Goal: Browse casually: Explore the website without a specific task or goal

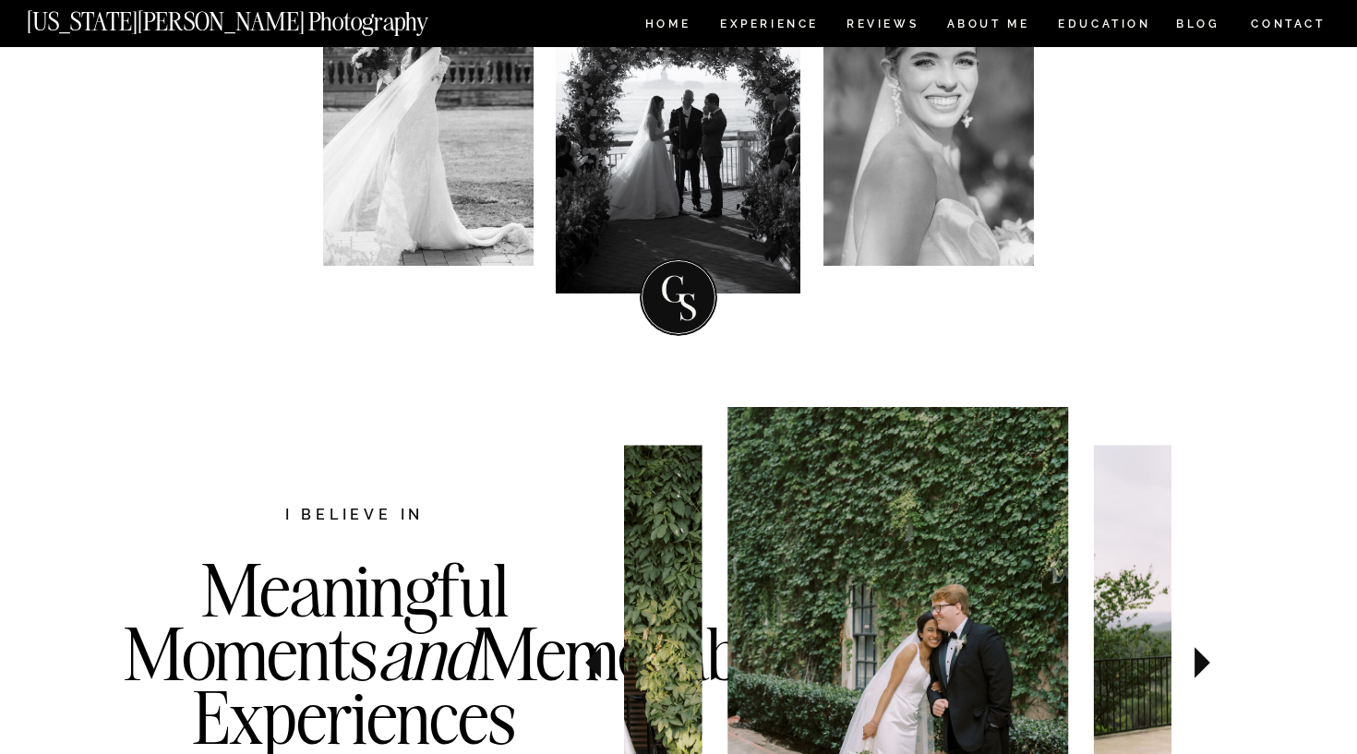
scroll to position [193, 0]
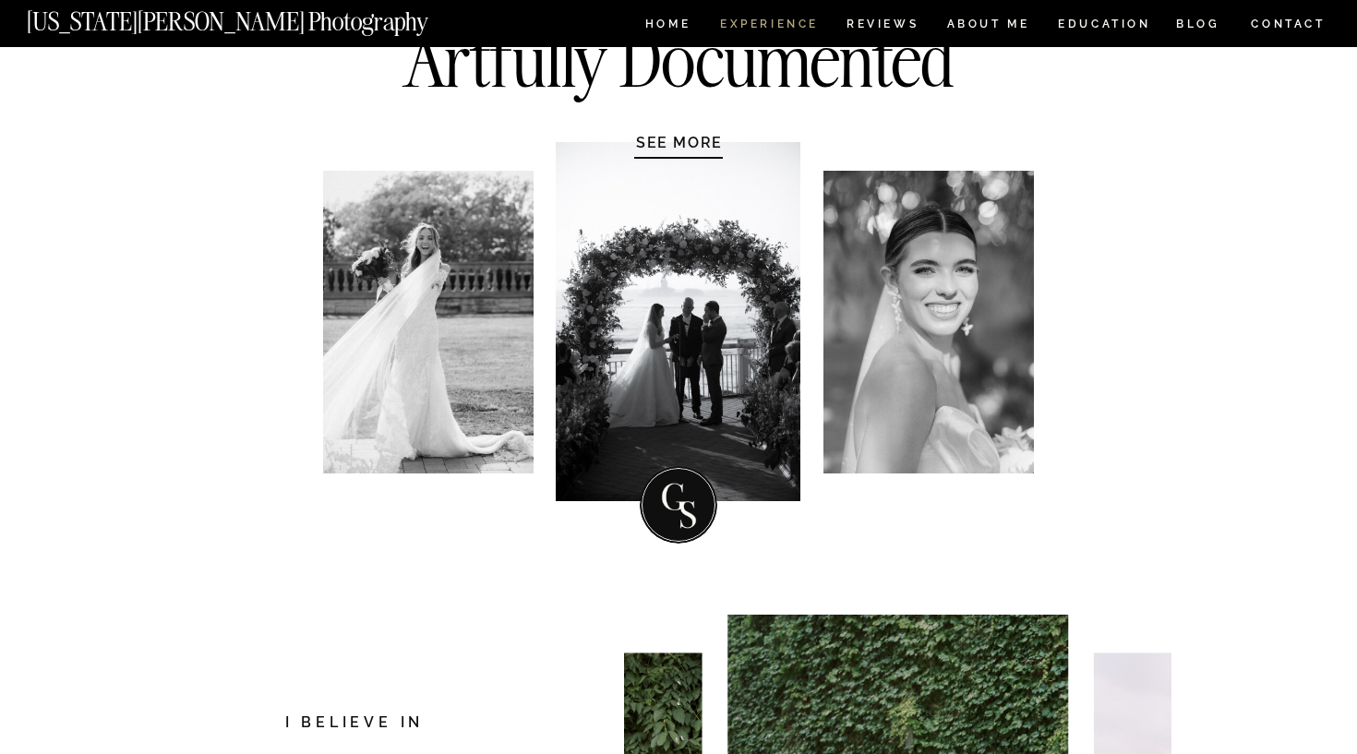
click at [752, 22] on nav "Experience" at bounding box center [768, 26] width 97 height 16
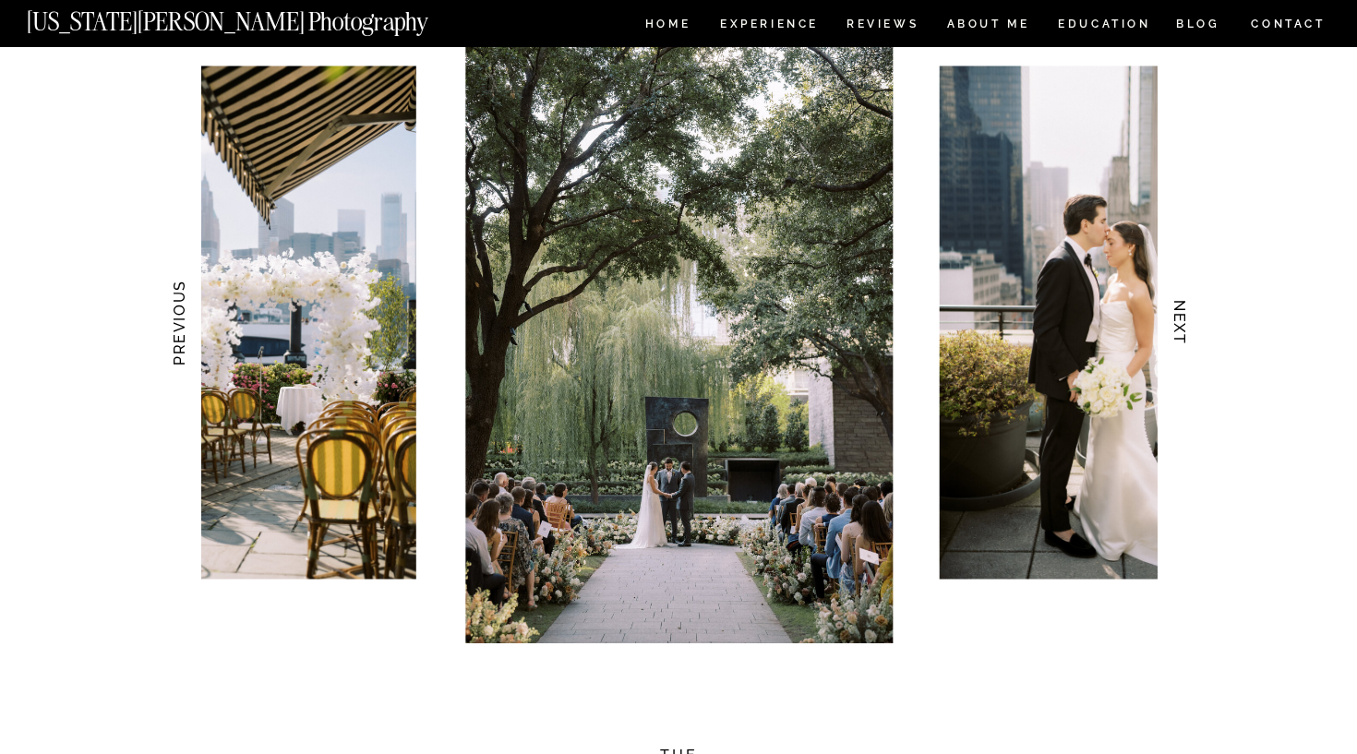
scroll to position [1815, 0]
click at [1000, 258] on img at bounding box center [1111, 323] width 342 height 513
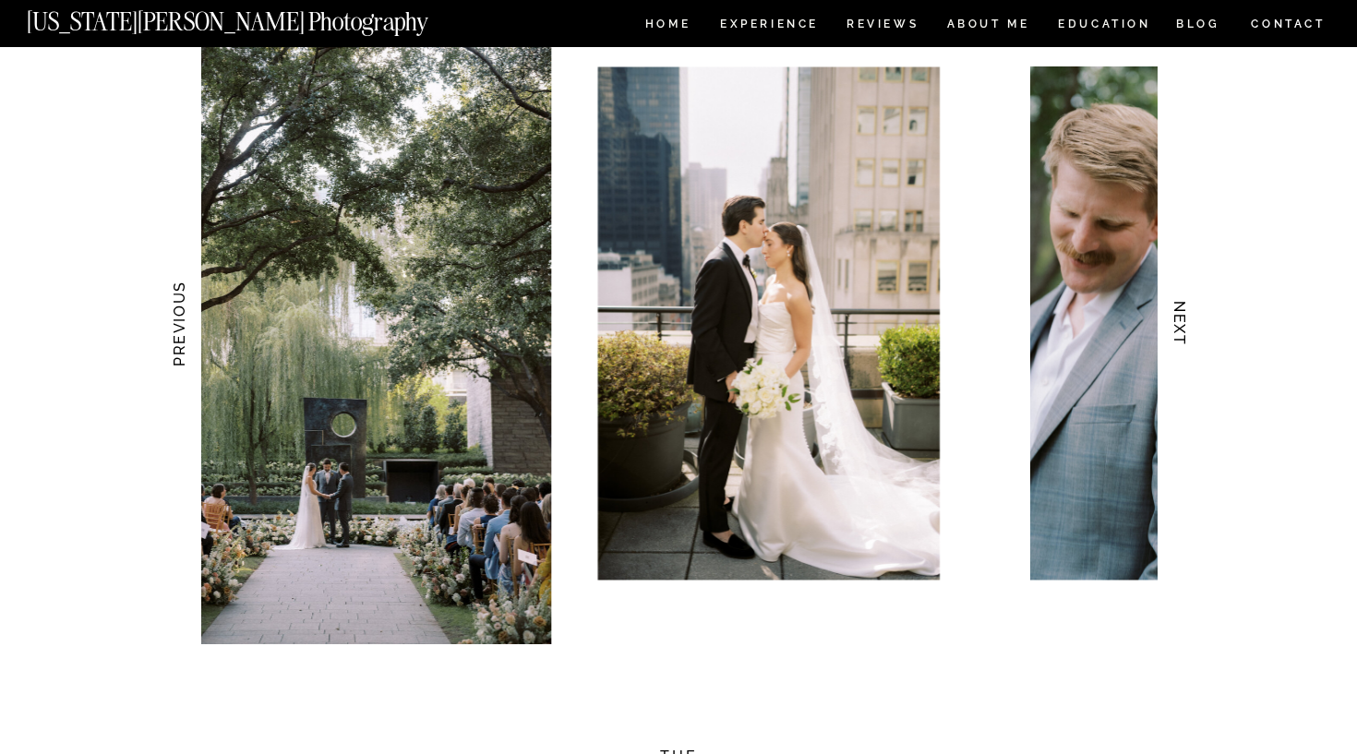
click at [649, 263] on img at bounding box center [769, 323] width 342 height 513
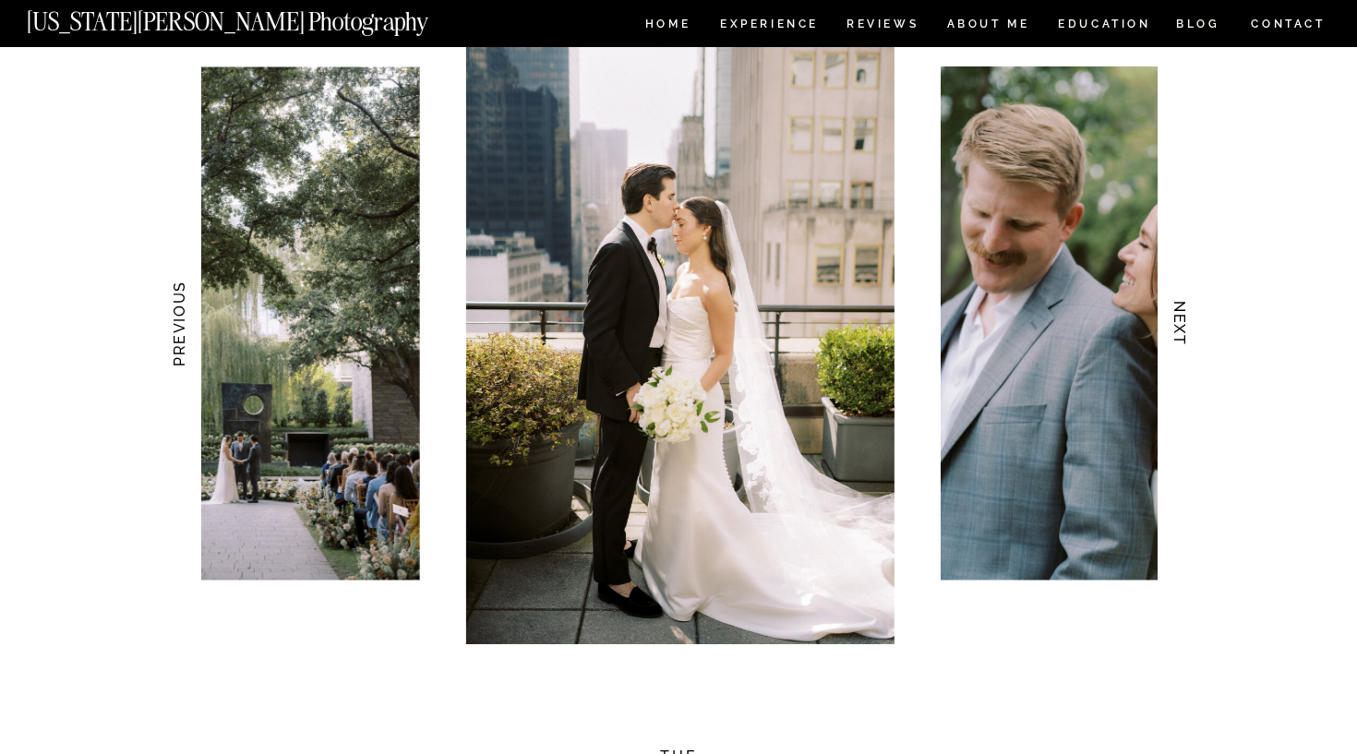
click at [496, 273] on div at bounding box center [513, 324] width 956 height 642
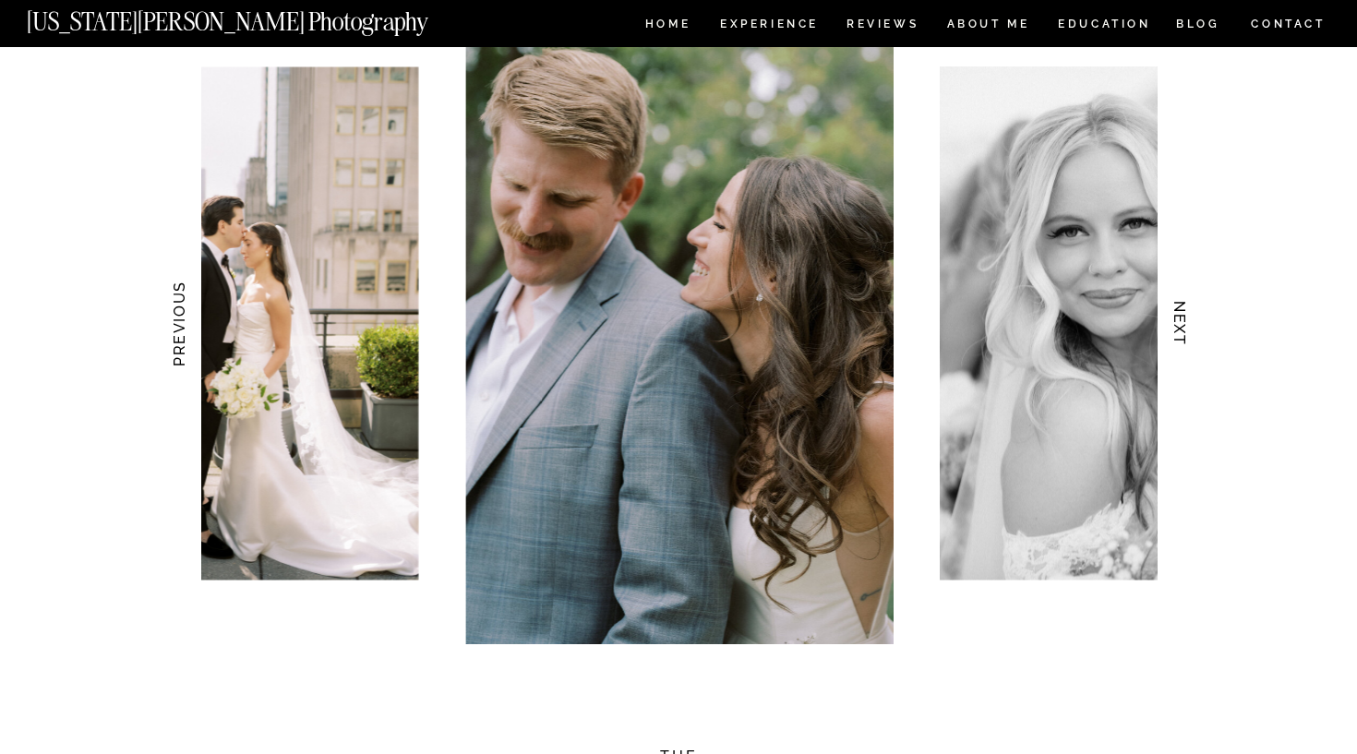
click at [511, 268] on div at bounding box center [679, 324] width 956 height 642
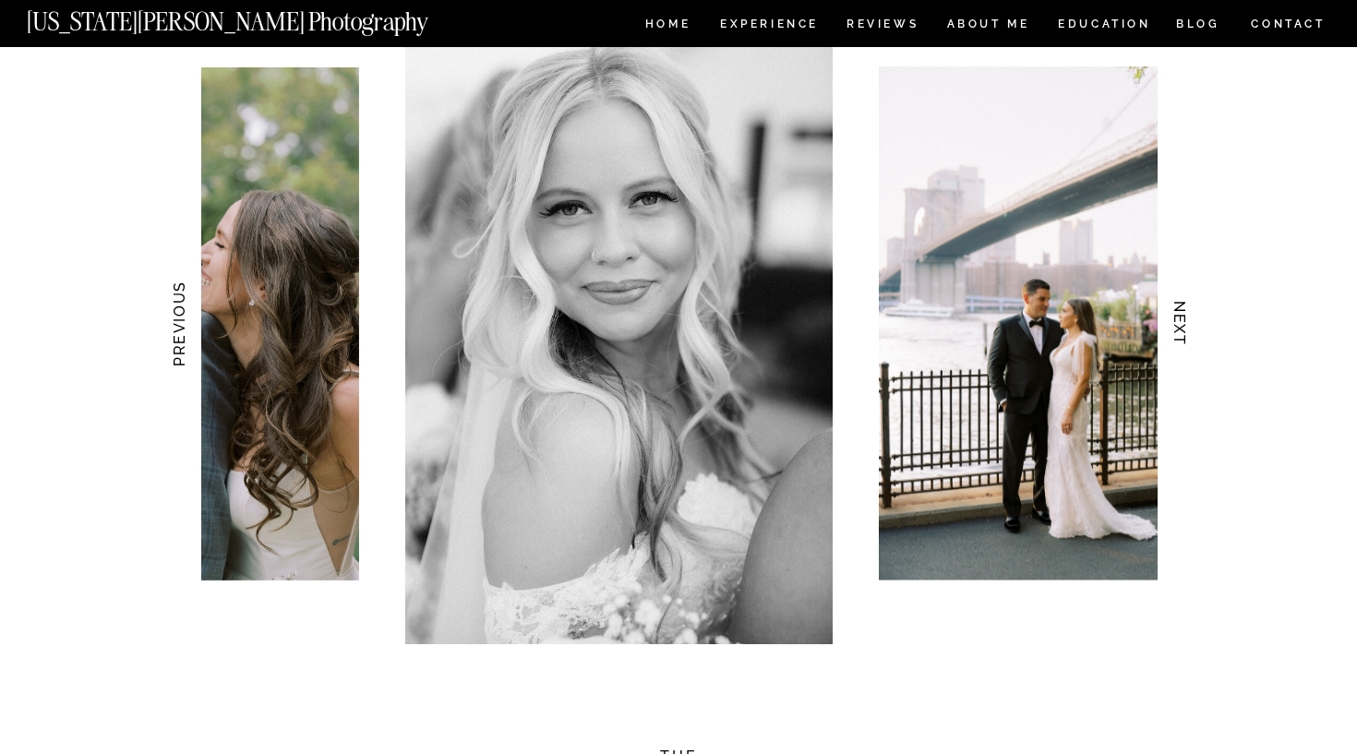
click at [405, 346] on img at bounding box center [618, 324] width 427 height 642
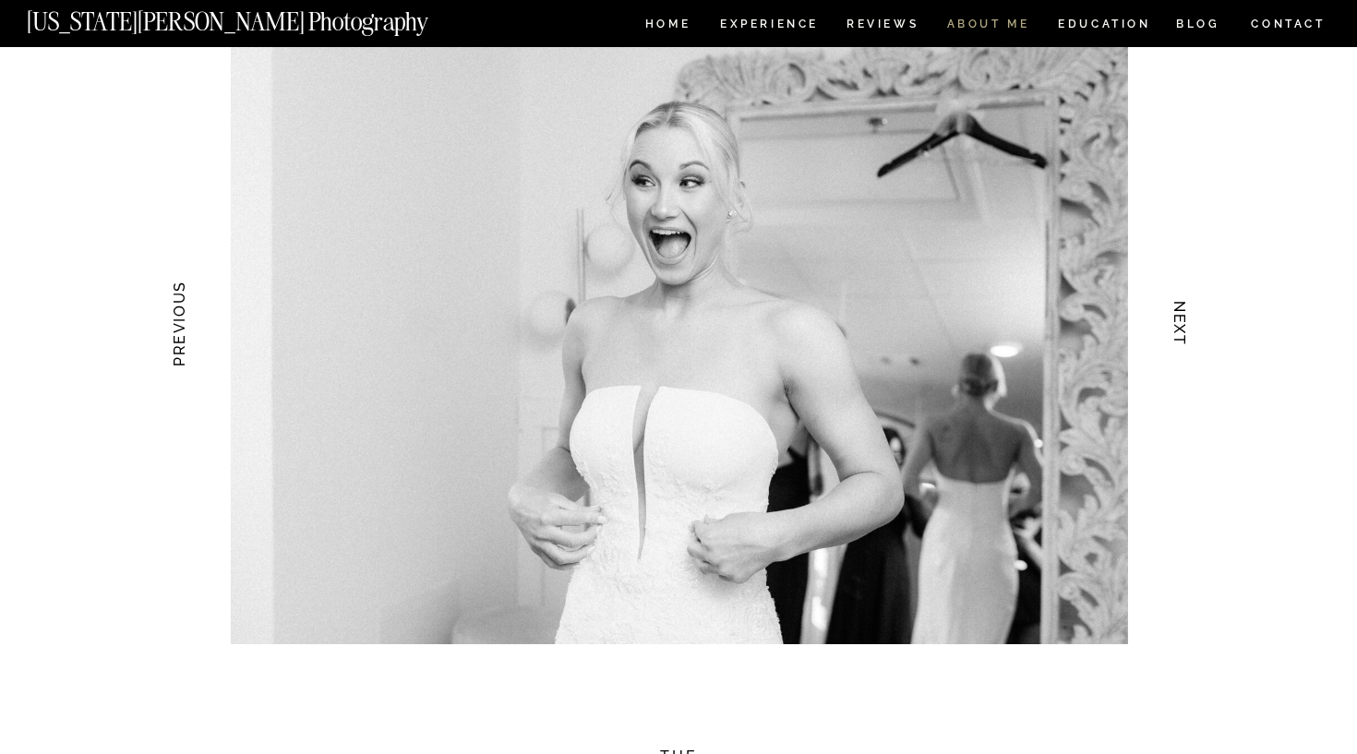
click at [971, 30] on nav "ABOUT ME" at bounding box center [988, 26] width 84 height 16
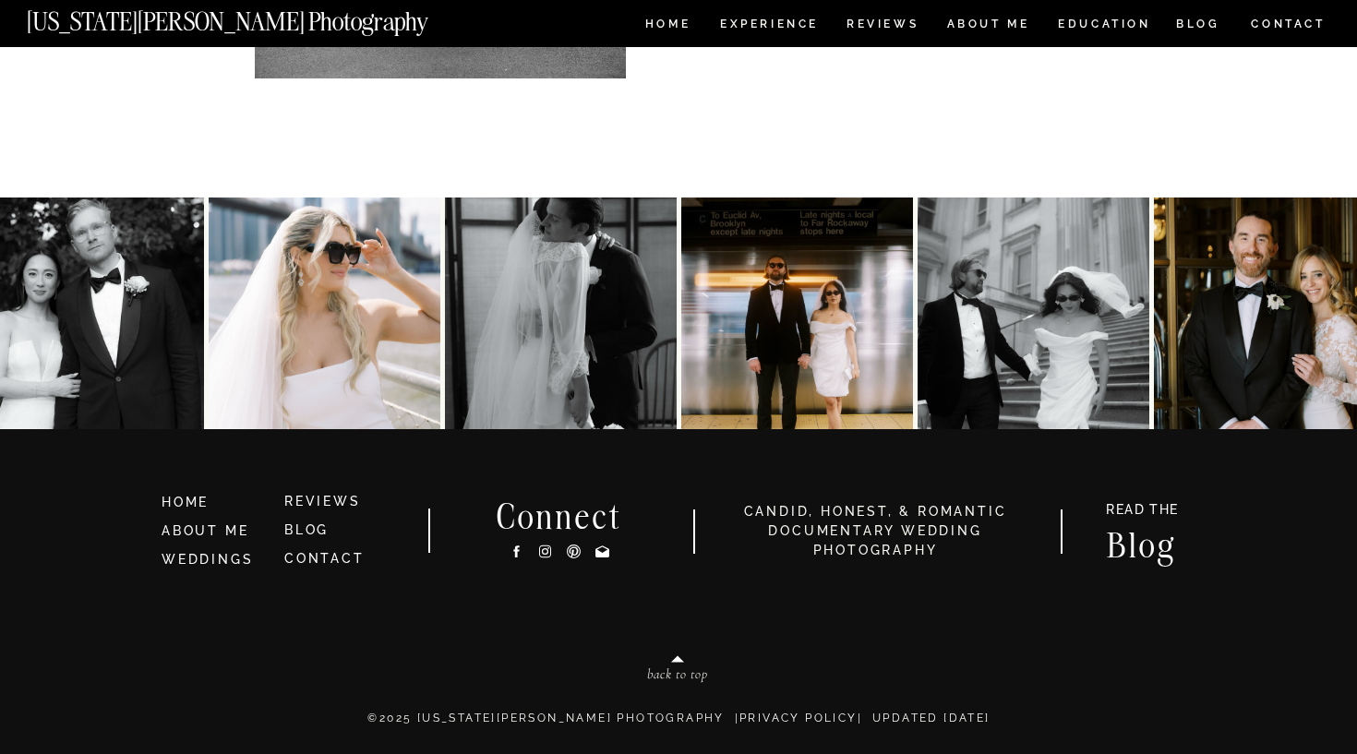
scroll to position [4015, 0]
